Goal: Find specific page/section: Find specific page/section

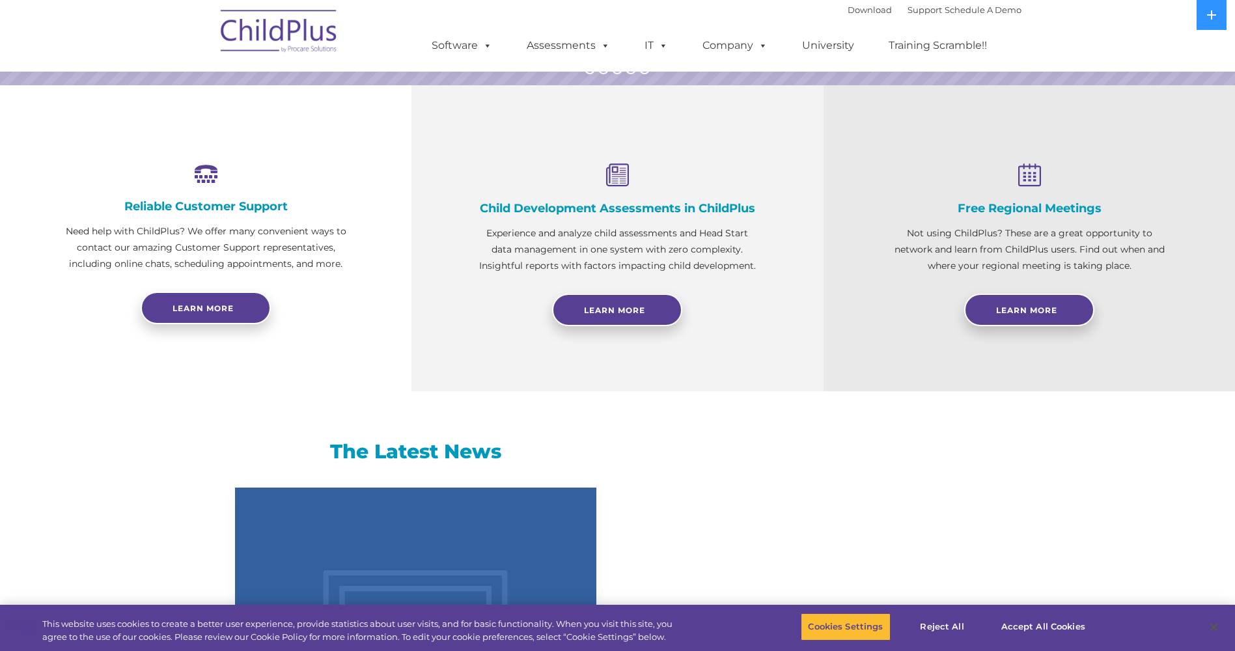
select select "MEDIUM"
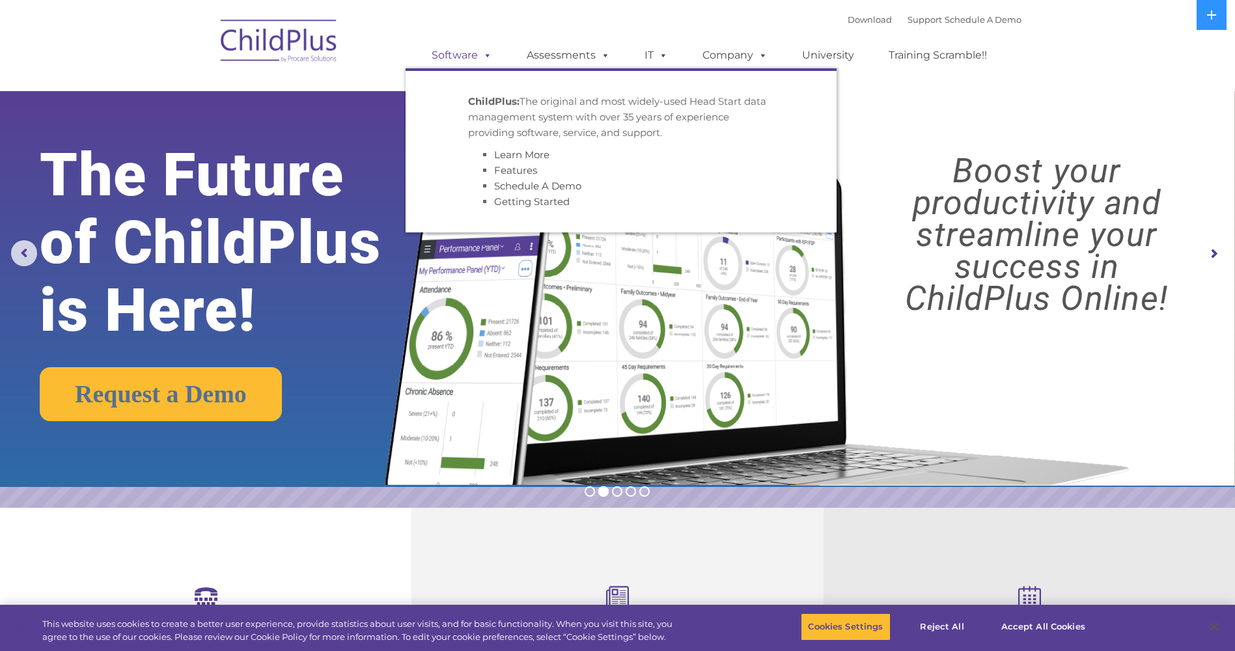
click at [480, 55] on span at bounding box center [485, 55] width 14 height 12
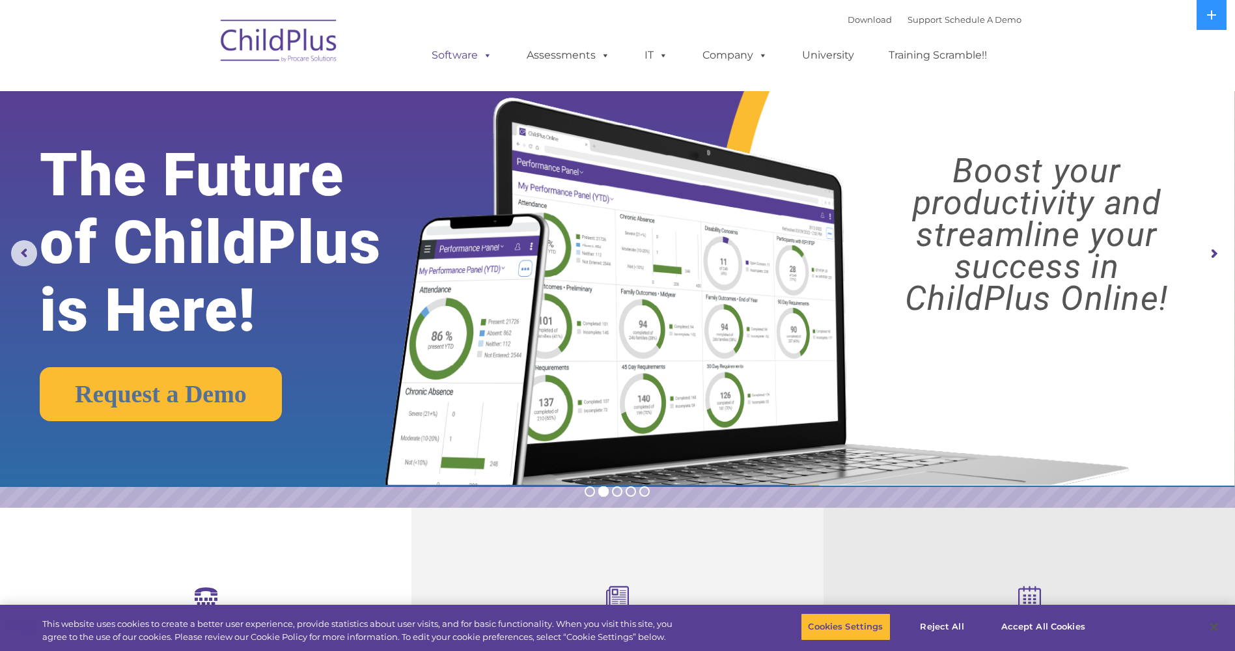
click at [480, 55] on span at bounding box center [485, 55] width 14 height 12
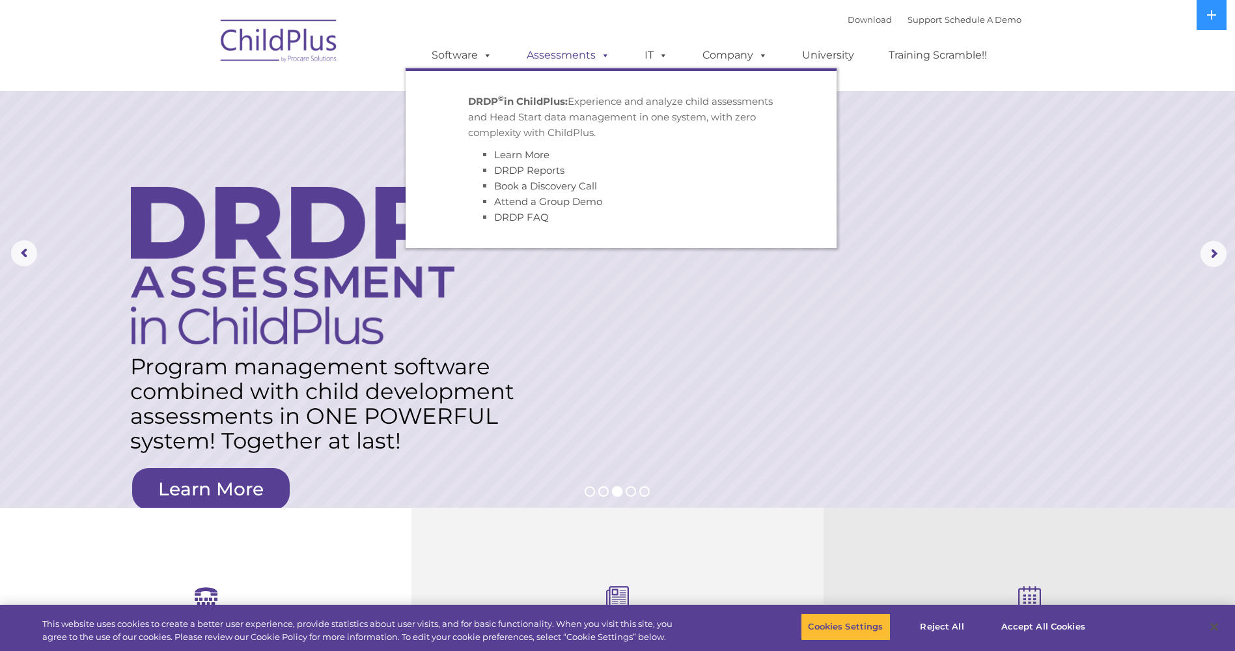
click at [591, 58] on link "Assessments" at bounding box center [568, 55] width 109 height 26
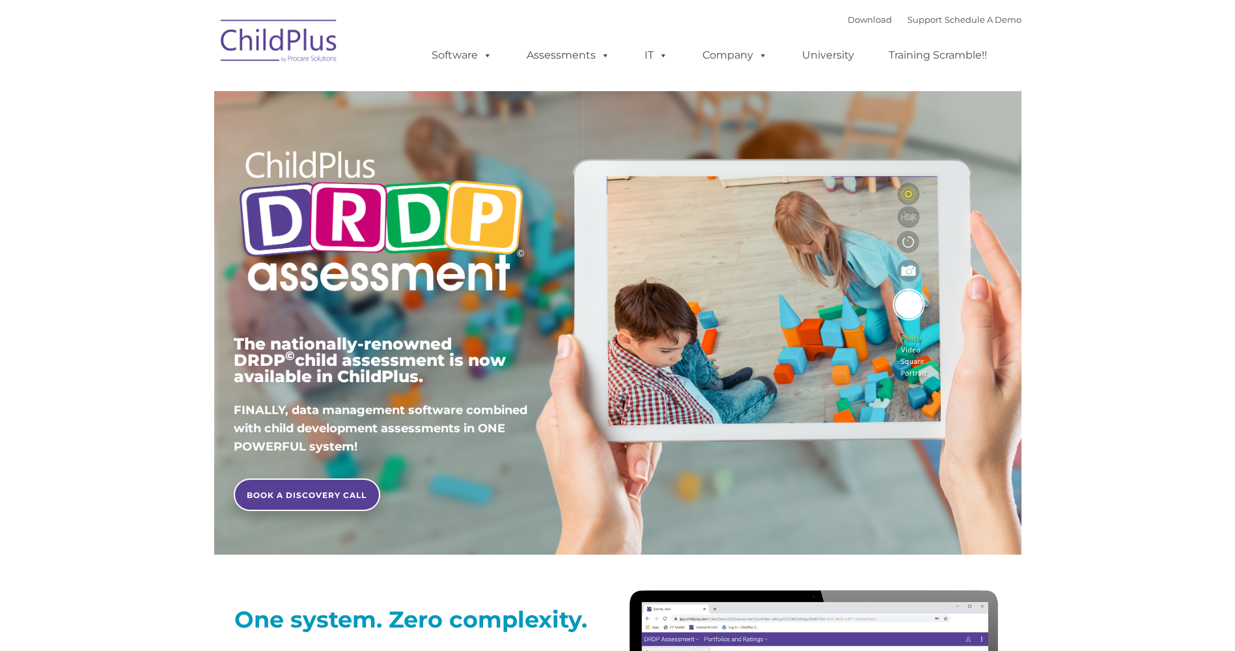
type input ""
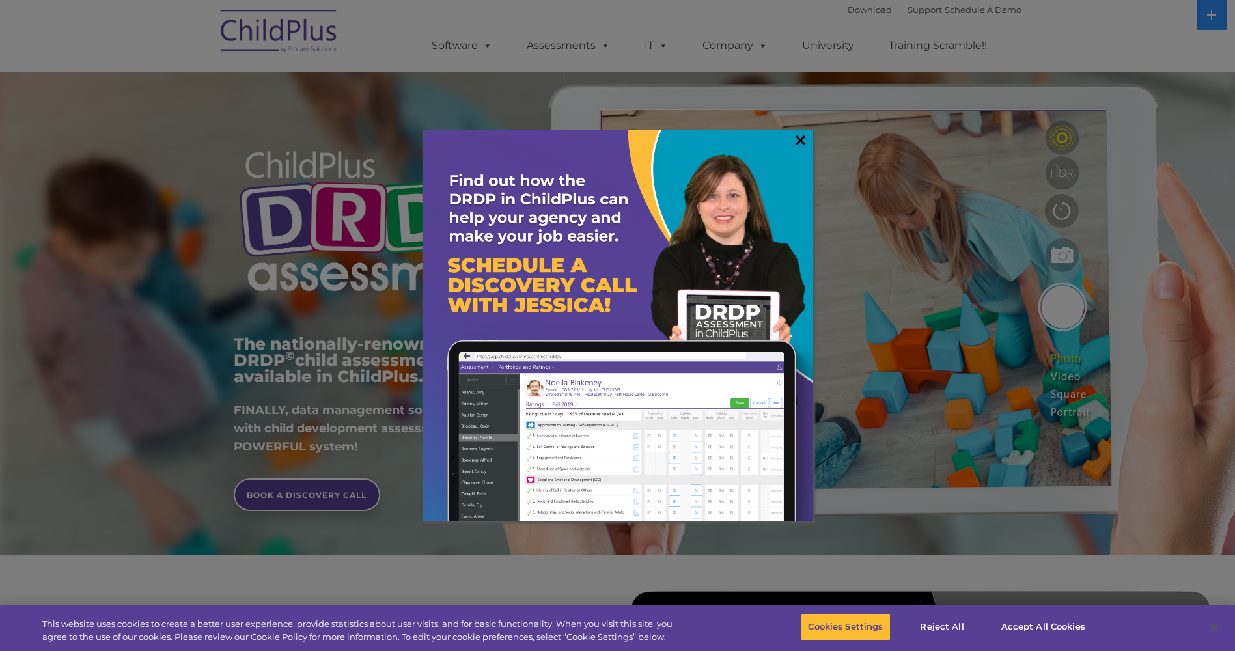
click at [800, 137] on link "×" at bounding box center [800, 139] width 15 height 13
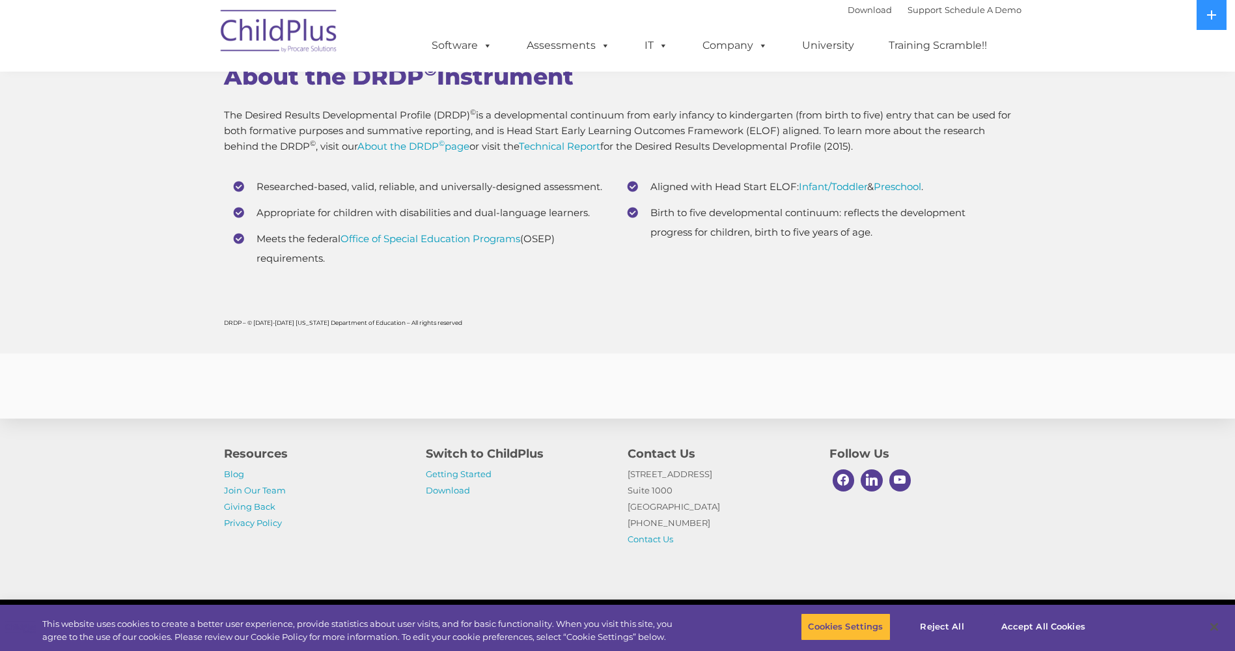
scroll to position [5055, 0]
